Goal: Communication & Community: Answer question/provide support

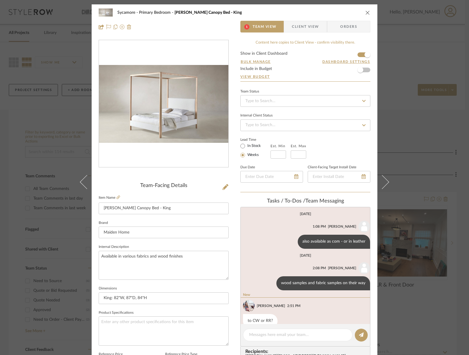
scroll to position [11, 0]
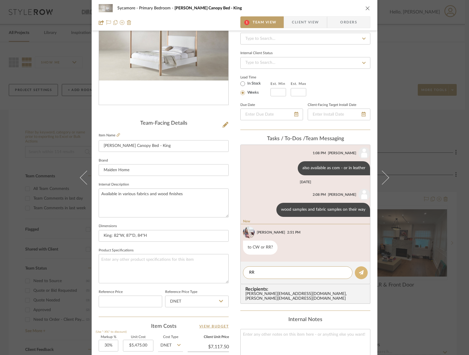
type textarea "RR"
click at [361, 274] on icon at bounding box center [361, 272] width 5 height 5
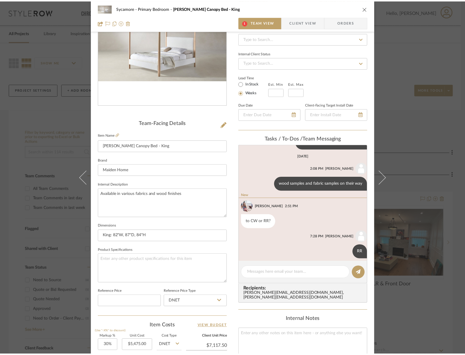
scroll to position [42, 0]
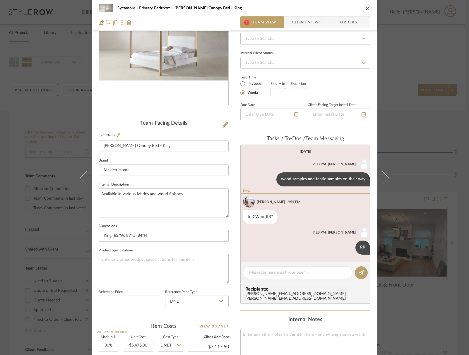
click at [367, 8] on icon "close" at bounding box center [368, 8] width 5 height 5
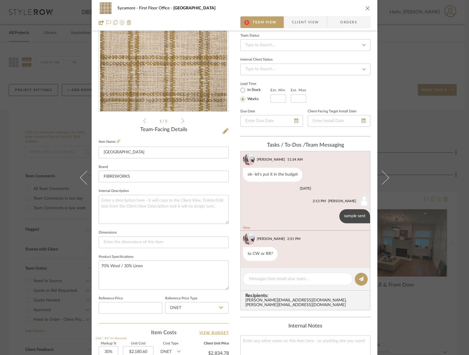
scroll to position [57, 0]
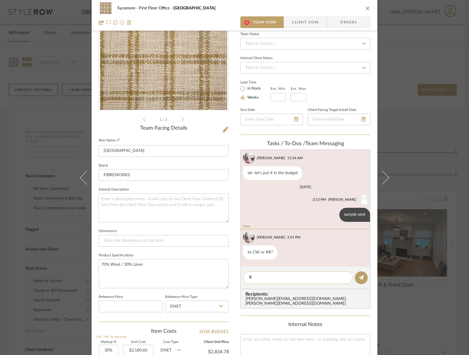
type textarea "RR"
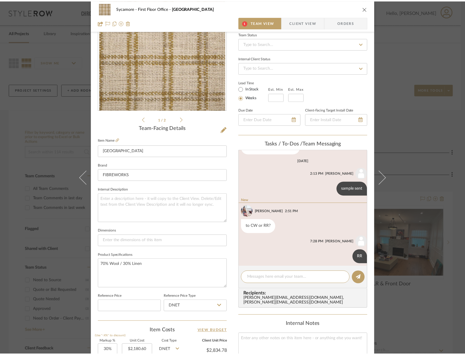
scroll to position [114, 0]
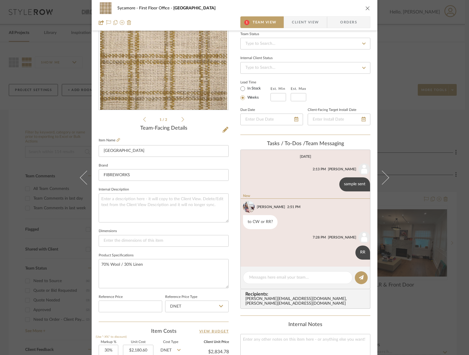
click at [366, 8] on icon "close" at bounding box center [368, 8] width 5 height 5
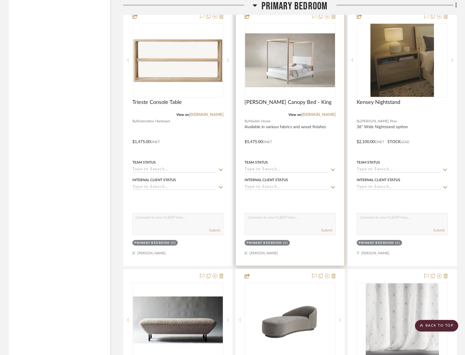
scroll to position [3023, 0]
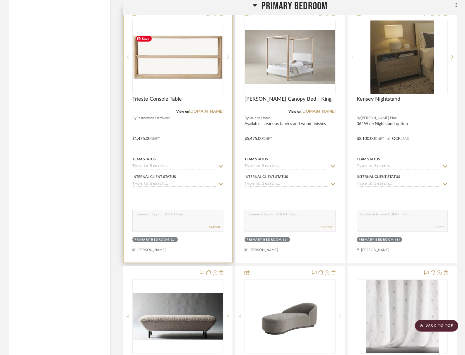
click at [0, 0] on img at bounding box center [0, 0] width 0 height 0
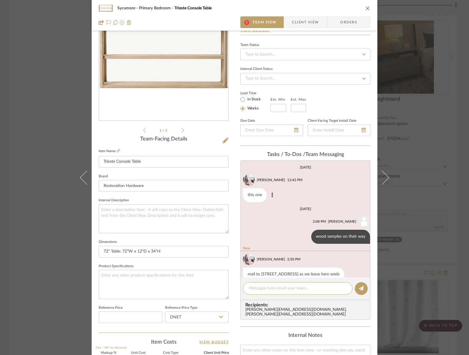
scroll to position [11, 0]
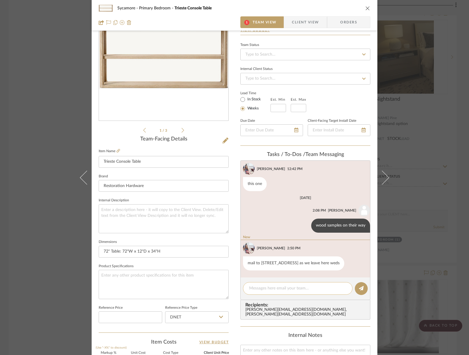
click at [292, 284] on div at bounding box center [298, 288] width 110 height 13
click at [282, 290] on textarea at bounding box center [297, 289] width 97 height 6
type textarea "yes sent to RR"
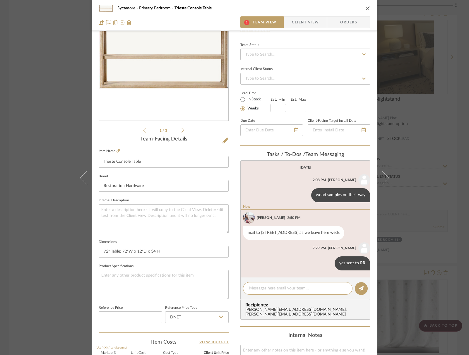
scroll to position [42, 0]
click at [366, 10] on icon "close" at bounding box center [368, 8] width 5 height 5
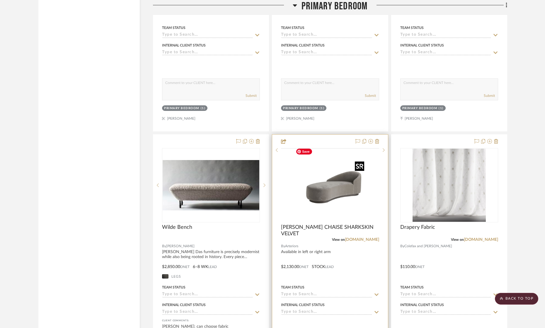
scroll to position [3218, 0]
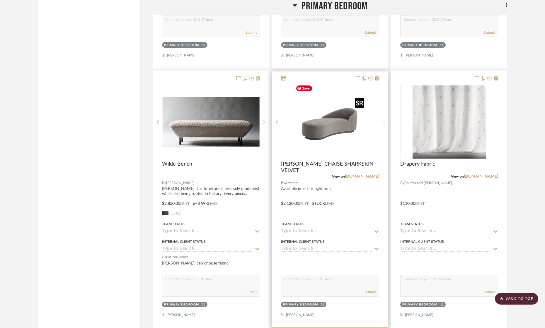
click at [304, 137] on img "0" at bounding box center [329, 122] width 73 height 73
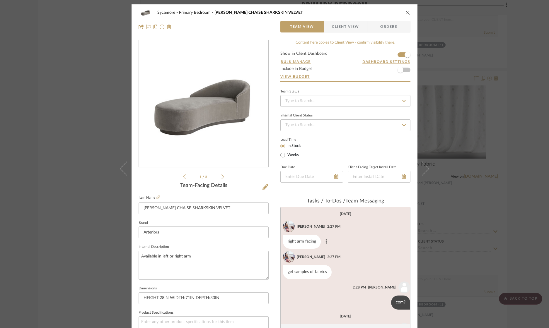
scroll to position [39, 0]
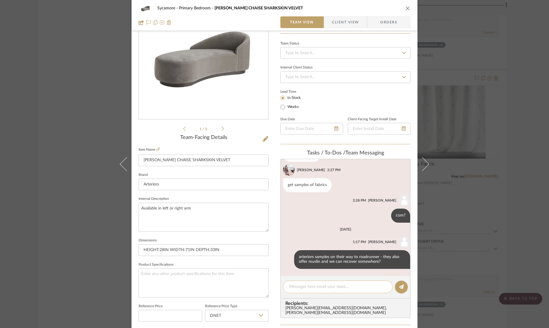
click at [308, 283] on div at bounding box center [338, 287] width 110 height 13
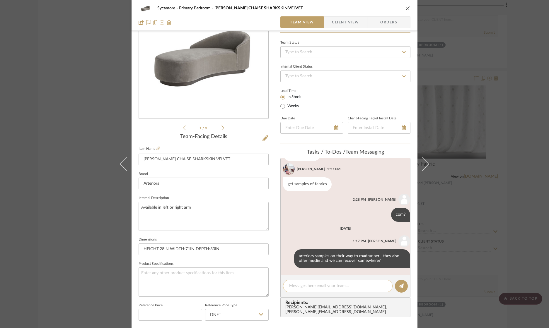
click at [310, 286] on textarea at bounding box center [337, 286] width 97 height 6
click at [406, 8] on icon "close" at bounding box center [407, 8] width 5 height 5
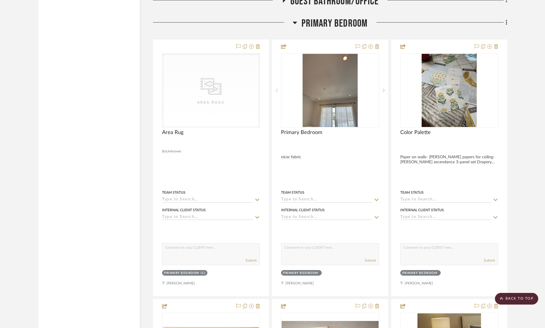
scroll to position [2684, 0]
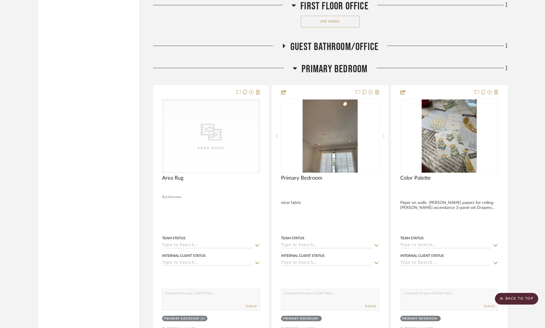
click at [323, 66] on span "Primary Bedroom" at bounding box center [334, 69] width 66 height 13
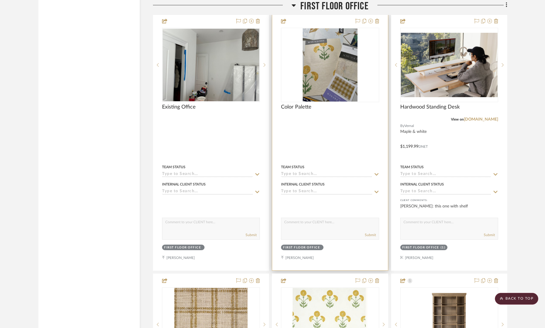
scroll to position [1870, 0]
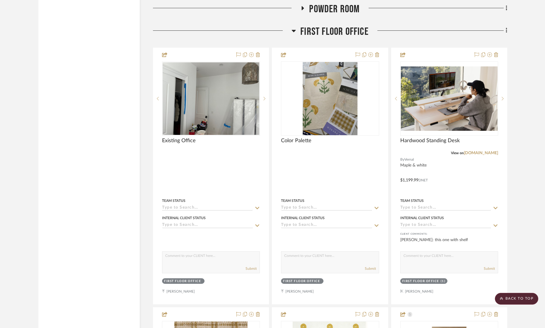
click at [328, 33] on span "First Floor Office" at bounding box center [334, 31] width 68 height 13
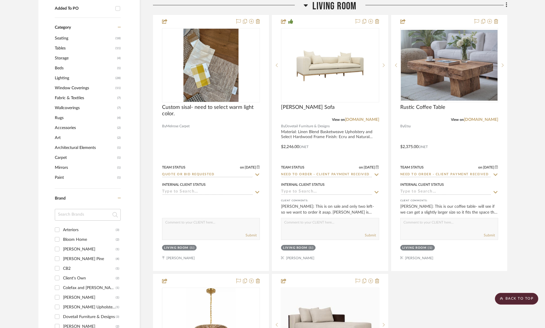
scroll to position [478, 0]
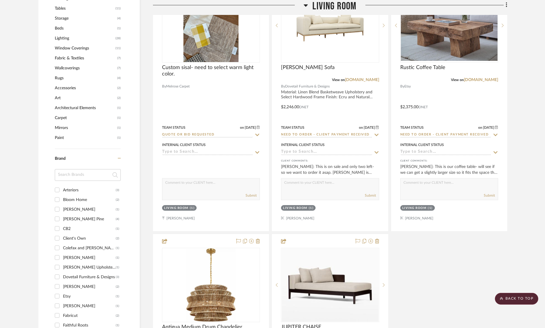
drag, startPoint x: 78, startPoint y: 220, endPoint x: 79, endPoint y: 229, distance: 8.5
click at [78, 220] on div "[PERSON_NAME] Pine" at bounding box center [89, 219] width 53 height 9
click at [62, 220] on input "Campos Pine (4)" at bounding box center [56, 218] width 9 height 9
checkbox input "true"
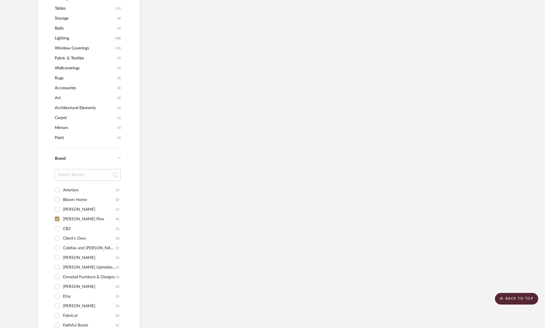
click at [78, 285] on div "[PERSON_NAME]" at bounding box center [89, 286] width 53 height 9
click at [62, 285] on input "ERINN V. (2)" at bounding box center [56, 286] width 9 height 9
checkbox input "true"
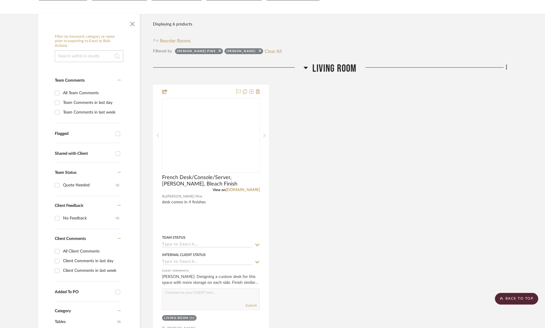
scroll to position [0, 0]
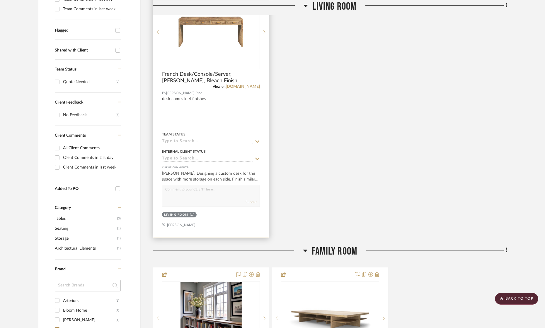
scroll to position [112, 0]
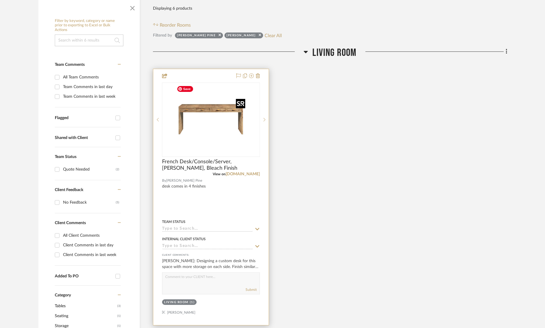
click at [231, 123] on img "0" at bounding box center [210, 119] width 73 height 73
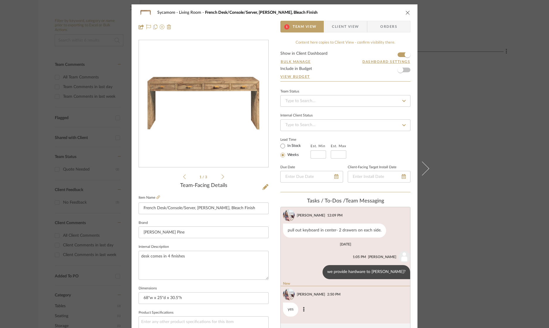
scroll to position [48, 0]
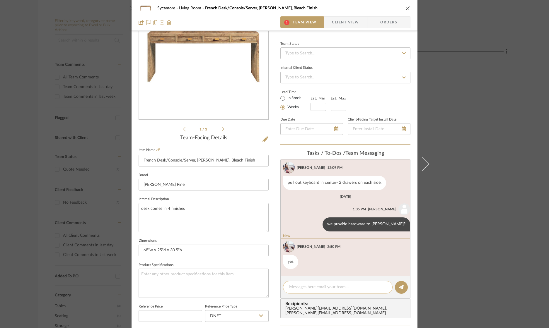
click at [312, 288] on textarea at bounding box center [337, 287] width 97 height 6
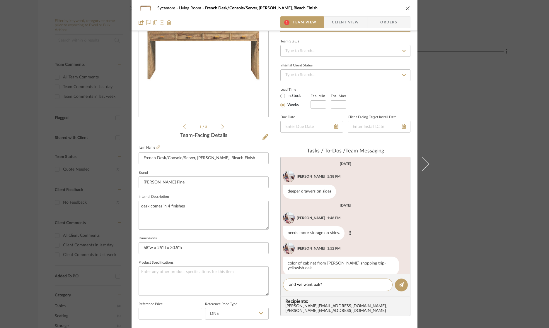
scroll to position [52, 0]
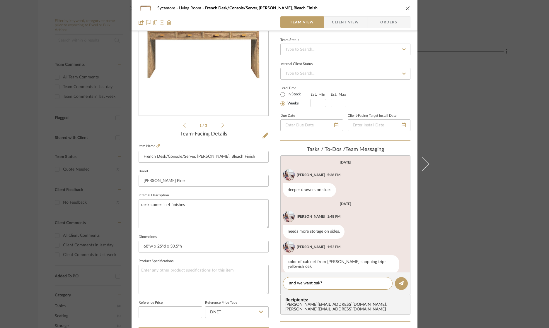
type textarea "and we want oak?"
drag, startPoint x: 215, startPoint y: 127, endPoint x: 219, endPoint y: 126, distance: 4.4
click at [215, 127] on li "1 / 3" at bounding box center [204, 125] width 36 height 7
click at [221, 125] on icon at bounding box center [222, 125] width 3 height 5
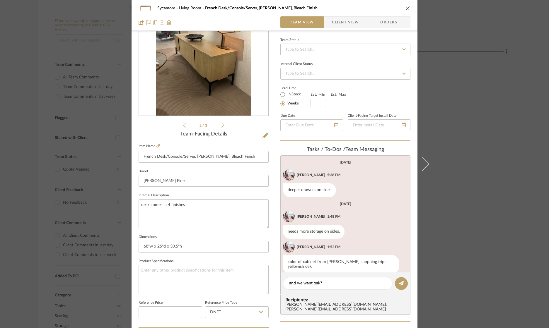
click at [221, 125] on icon at bounding box center [222, 125] width 3 height 5
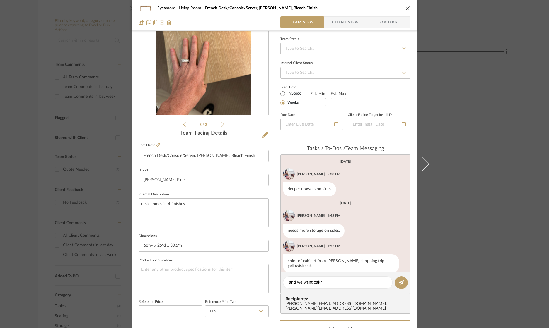
click at [406, 7] on icon "close" at bounding box center [407, 8] width 5 height 5
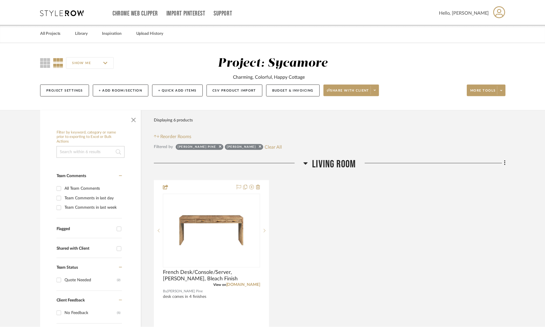
scroll to position [112, 0]
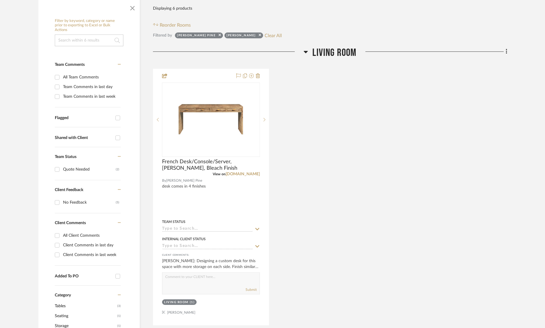
click at [343, 49] on span "Living Room" at bounding box center [334, 53] width 44 height 13
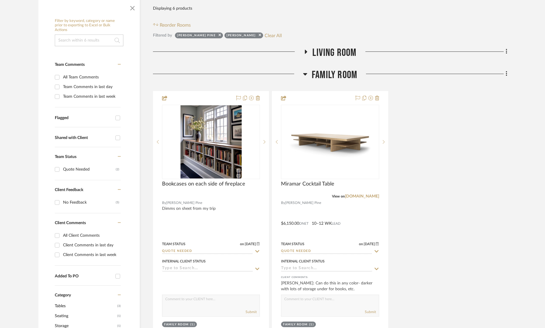
click at [340, 76] on span "Family Room" at bounding box center [334, 75] width 45 height 13
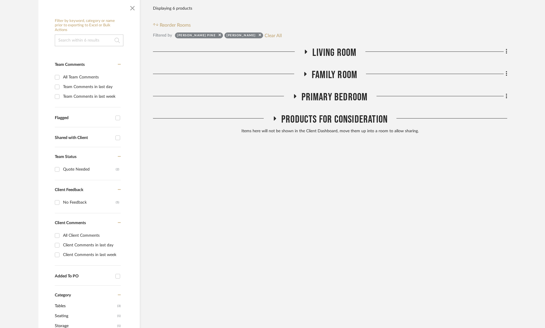
click at [344, 98] on span "Primary Bedroom" at bounding box center [334, 97] width 66 height 13
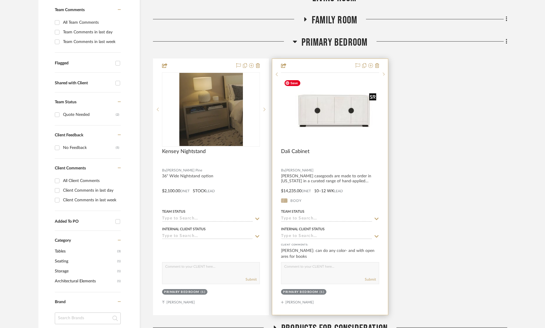
scroll to position [192, 0]
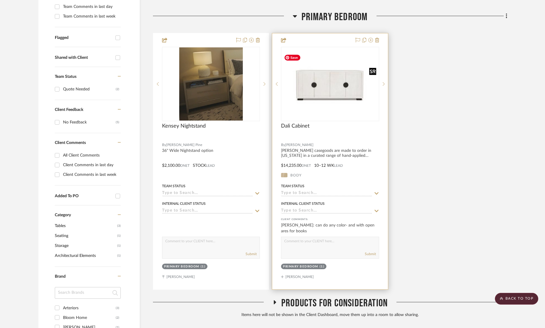
click at [350, 103] on img "0" at bounding box center [330, 84] width 97 height 64
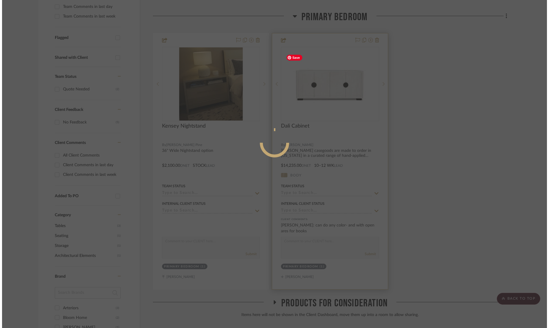
scroll to position [0, 0]
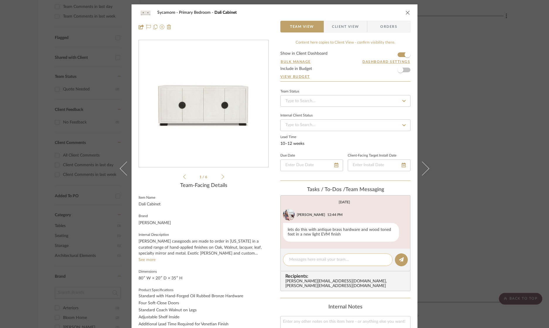
click at [323, 261] on textarea at bounding box center [337, 260] width 97 height 6
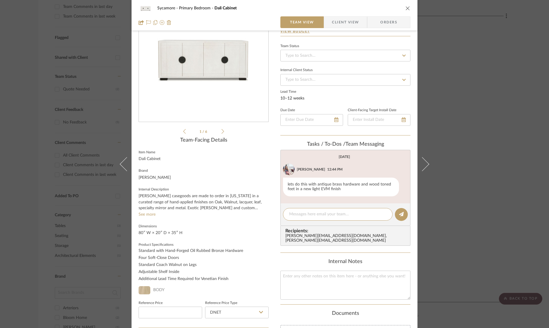
scroll to position [47, 0]
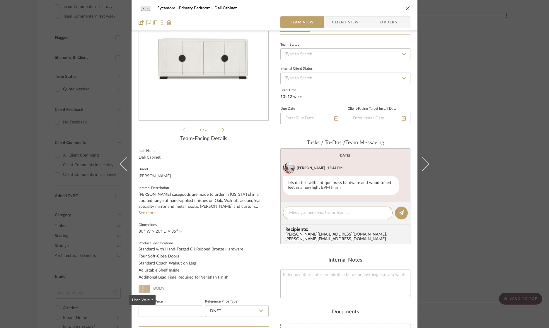
click at [140, 286] on img at bounding box center [145, 289] width 12 height 8
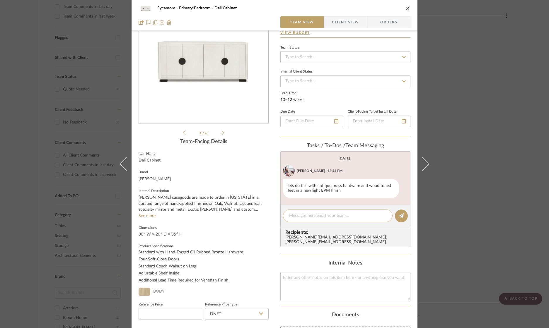
click at [301, 214] on textarea at bounding box center [337, 216] width 97 height 6
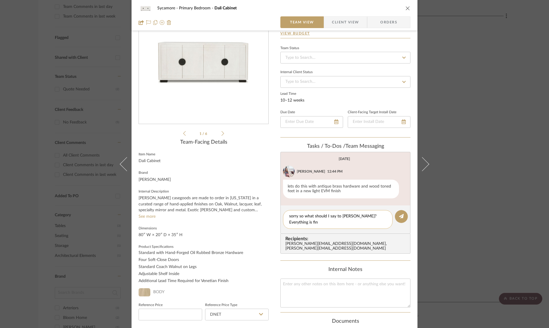
scroll to position [0, 0]
drag, startPoint x: 358, startPoint y: 224, endPoint x: 271, endPoint y: 216, distance: 87.9
click at [271, 216] on div "Sycamore Primary Bedroom Dali Cabinet Team View Client View Orders Dali Cabinet…" at bounding box center [275, 228] width 286 height 535
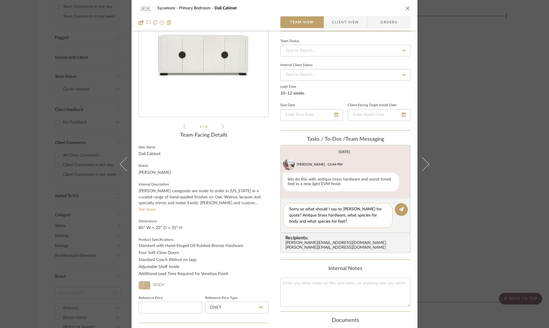
click at [295, 215] on textarea "Sorry so what should I say to campos for quote? Anitque brass hardware, what sp…" at bounding box center [337, 216] width 97 height 18
type textarea "Sorry so what should I say to campos for quote? antique brass hardware, what sp…"
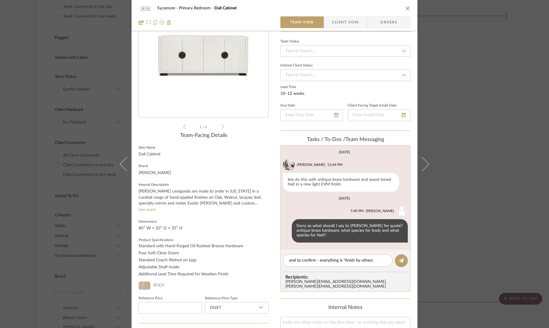
type textarea "and to confirm - everything is "finish by others""
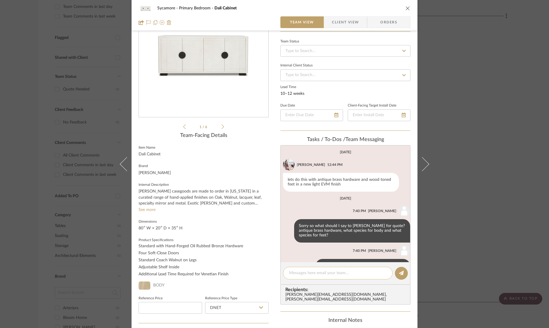
scroll to position [18, 0]
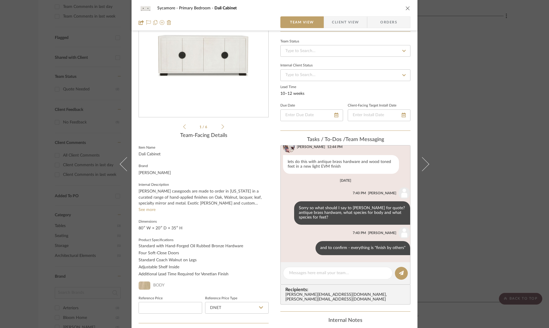
click at [405, 8] on icon "close" at bounding box center [407, 8] width 5 height 5
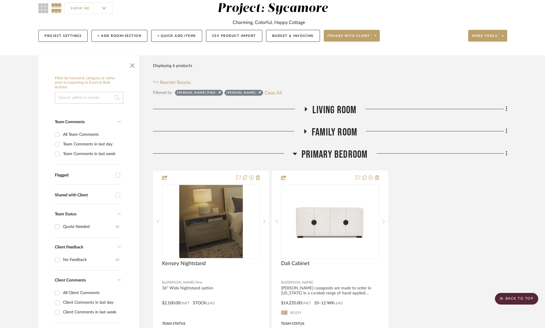
scroll to position [0, 0]
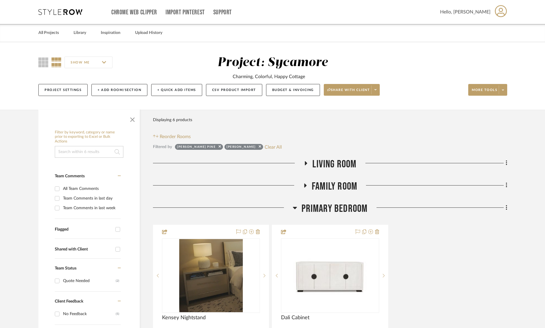
click at [336, 168] on span "Living Room" at bounding box center [334, 164] width 44 height 13
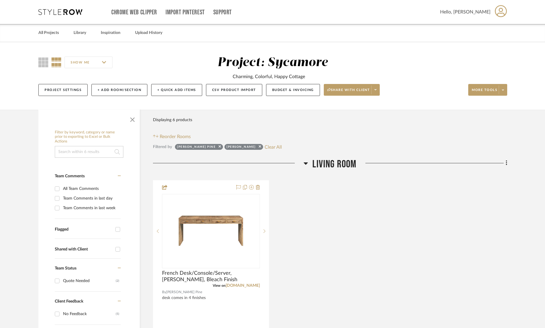
drag, startPoint x: 336, startPoint y: 168, endPoint x: 337, endPoint y: 175, distance: 6.8
click at [336, 168] on span "Living Room" at bounding box center [334, 164] width 44 height 13
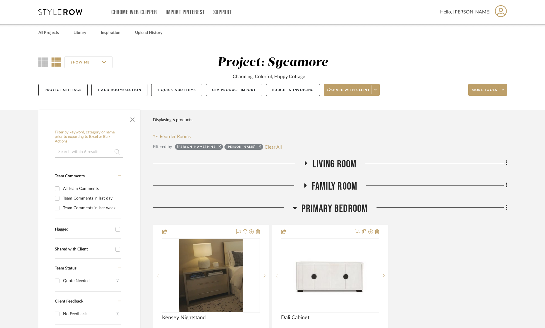
click at [337, 184] on span "Family Room" at bounding box center [334, 186] width 45 height 13
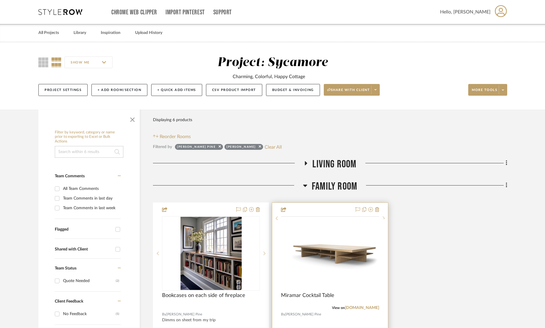
scroll to position [170, 0]
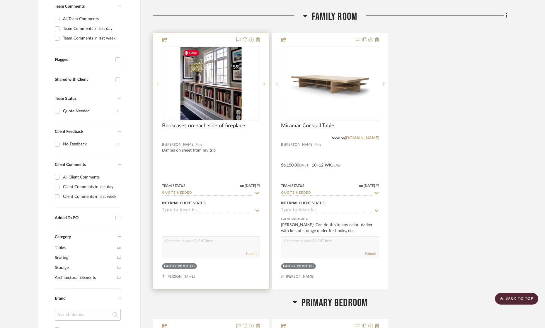
click at [189, 91] on img "0" at bounding box center [210, 83] width 61 height 73
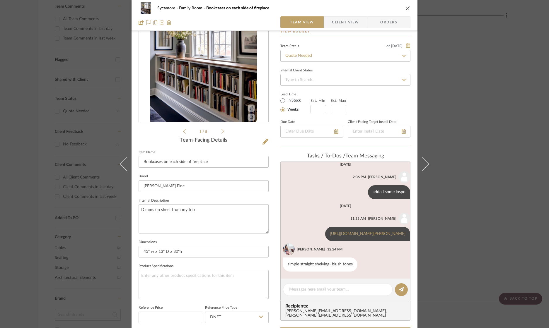
scroll to position [77, 0]
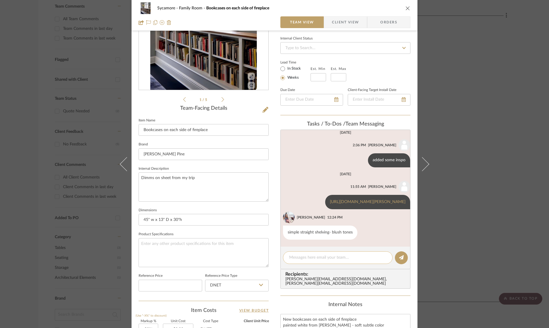
drag, startPoint x: 331, startPoint y: 268, endPoint x: 328, endPoint y: 262, distance: 6.6
click at [331, 268] on editor-of-message at bounding box center [345, 258] width 130 height 23
click at [328, 262] on div at bounding box center [338, 258] width 110 height 13
click at [329, 258] on textarea at bounding box center [337, 258] width 97 height 6
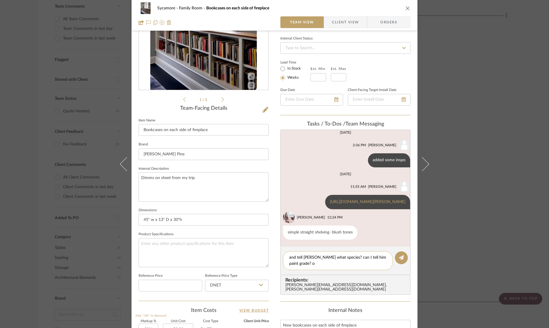
type textarea "and tell campos what species? can I tell him paint grade?"
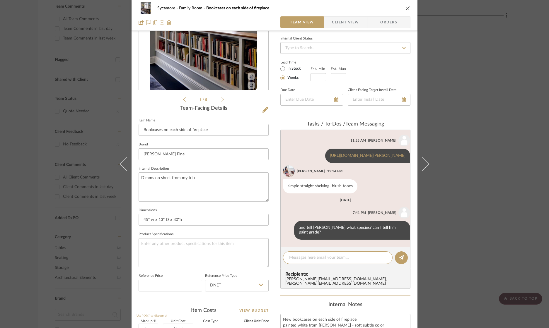
scroll to position [93, 0]
drag, startPoint x: 401, startPoint y: 7, endPoint x: 404, endPoint y: 8, distance: 3.1
click at [401, 7] on div "Sycamore Family Room Bookcases on each side of fireplace" at bounding box center [275, 8] width 272 height 12
drag, startPoint x: 405, startPoint y: 8, endPoint x: 525, endPoint y: 58, distance: 130.9
click at [405, 8] on icon "close" at bounding box center [407, 8] width 5 height 5
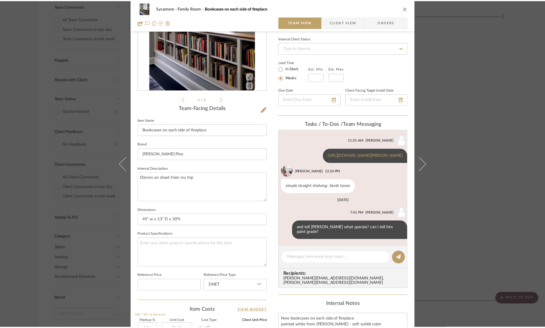
scroll to position [170, 0]
